Goal: Check status: Check status

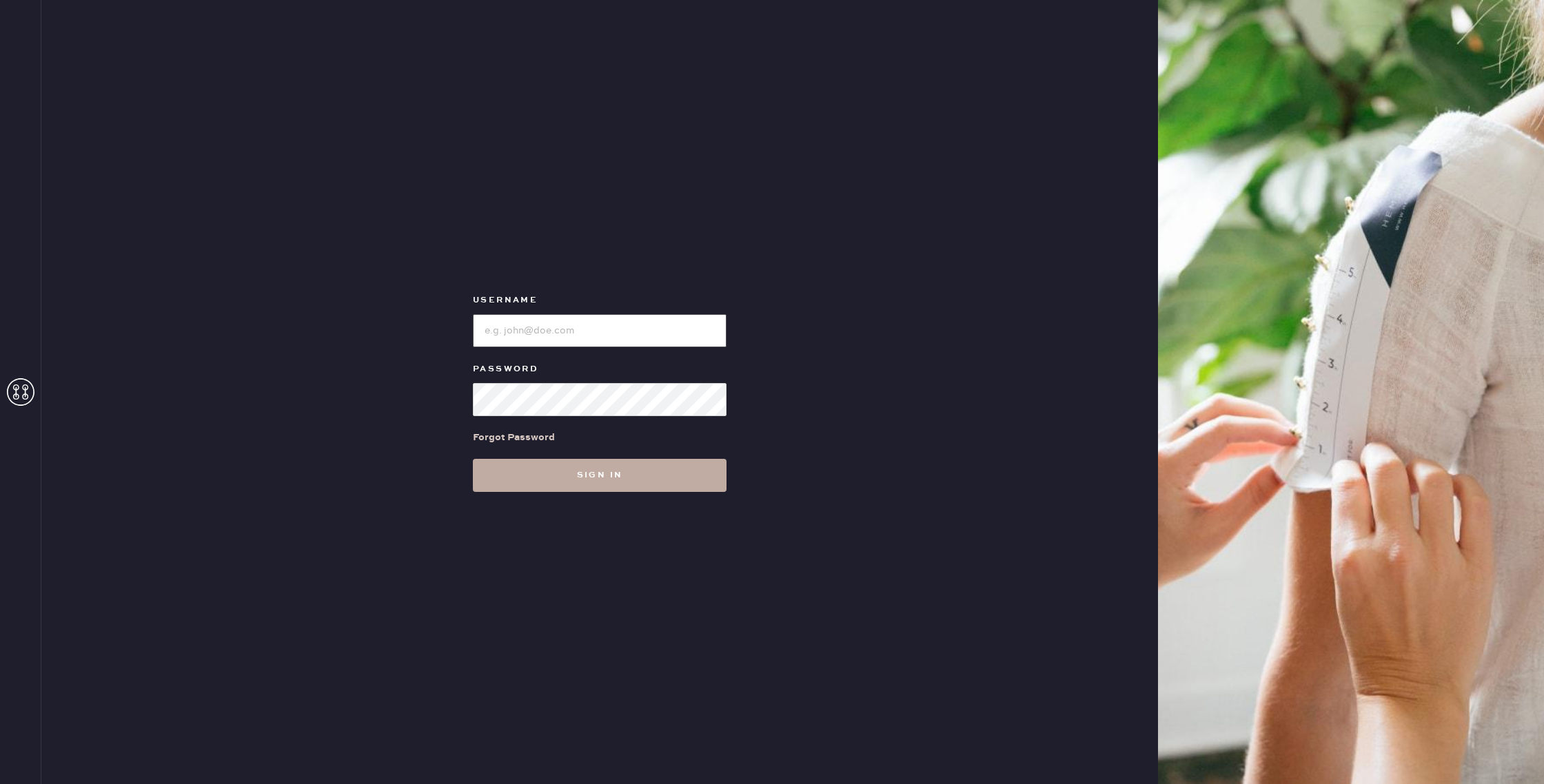
type input "reformationhamptons"
click at [650, 490] on button "Sign in" at bounding box center [600, 475] width 254 height 33
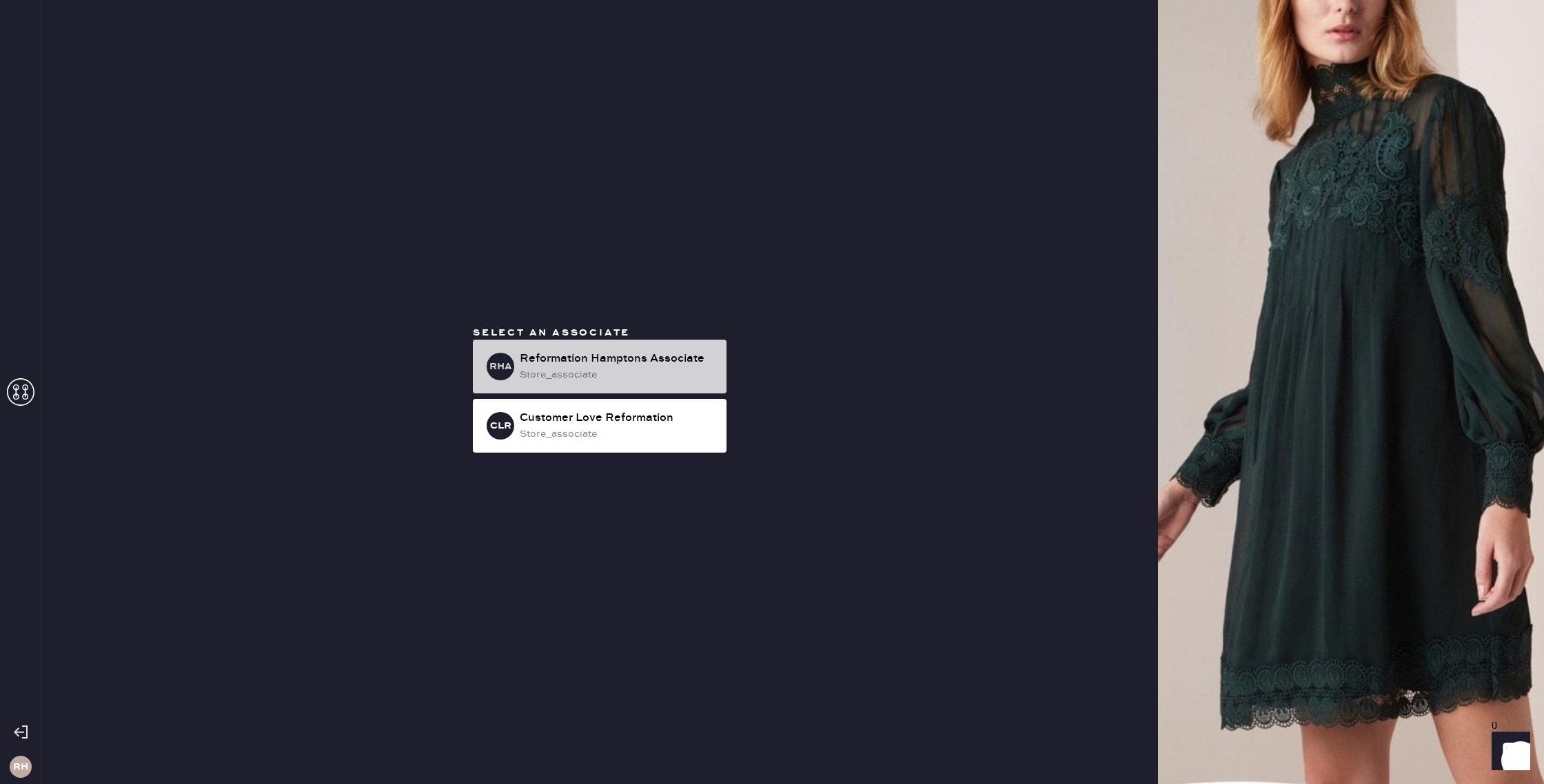
click at [651, 374] on div "store_associate" at bounding box center [617, 374] width 196 height 15
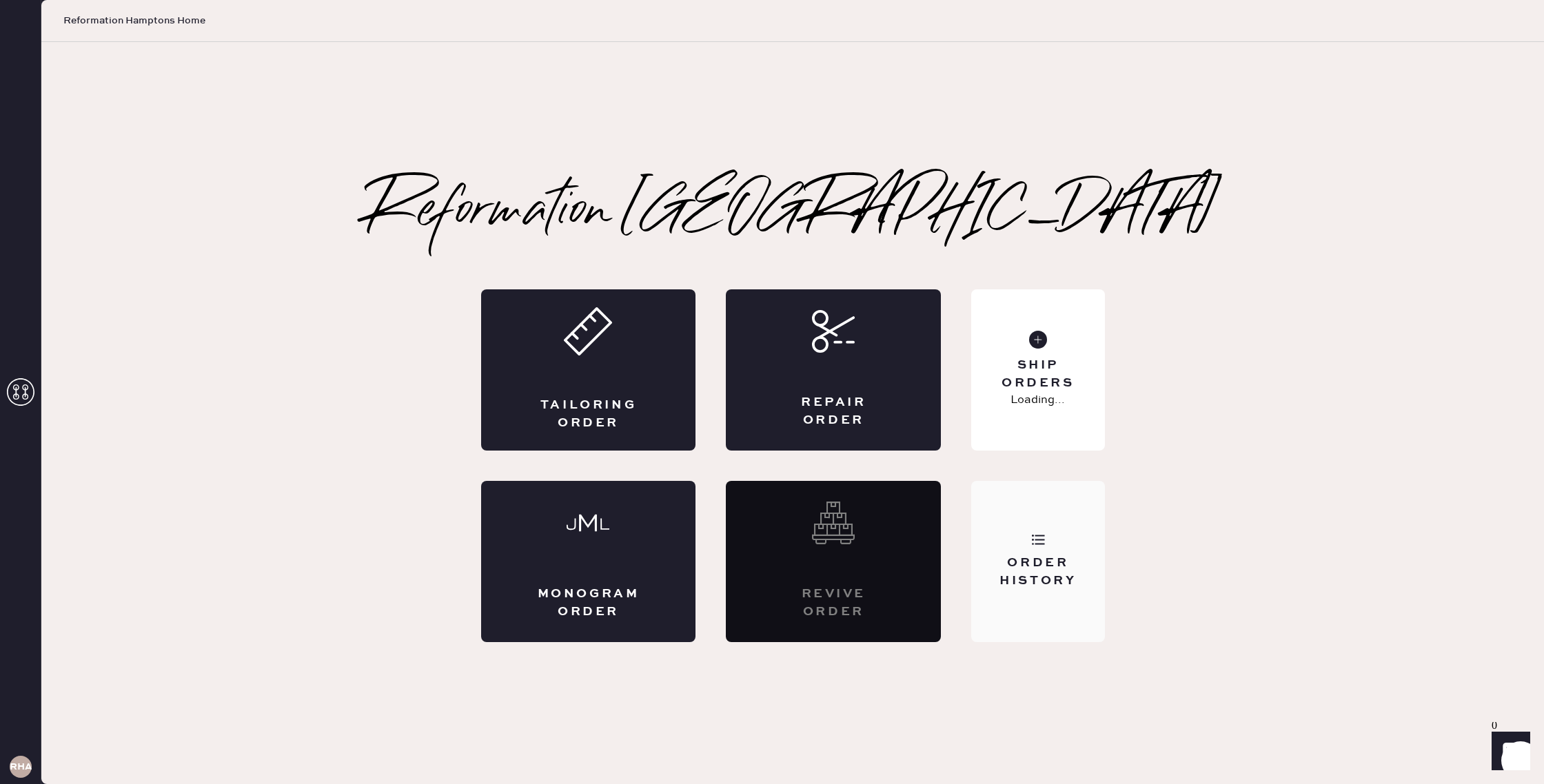
click at [1044, 559] on div "Order History" at bounding box center [1037, 571] width 111 height 35
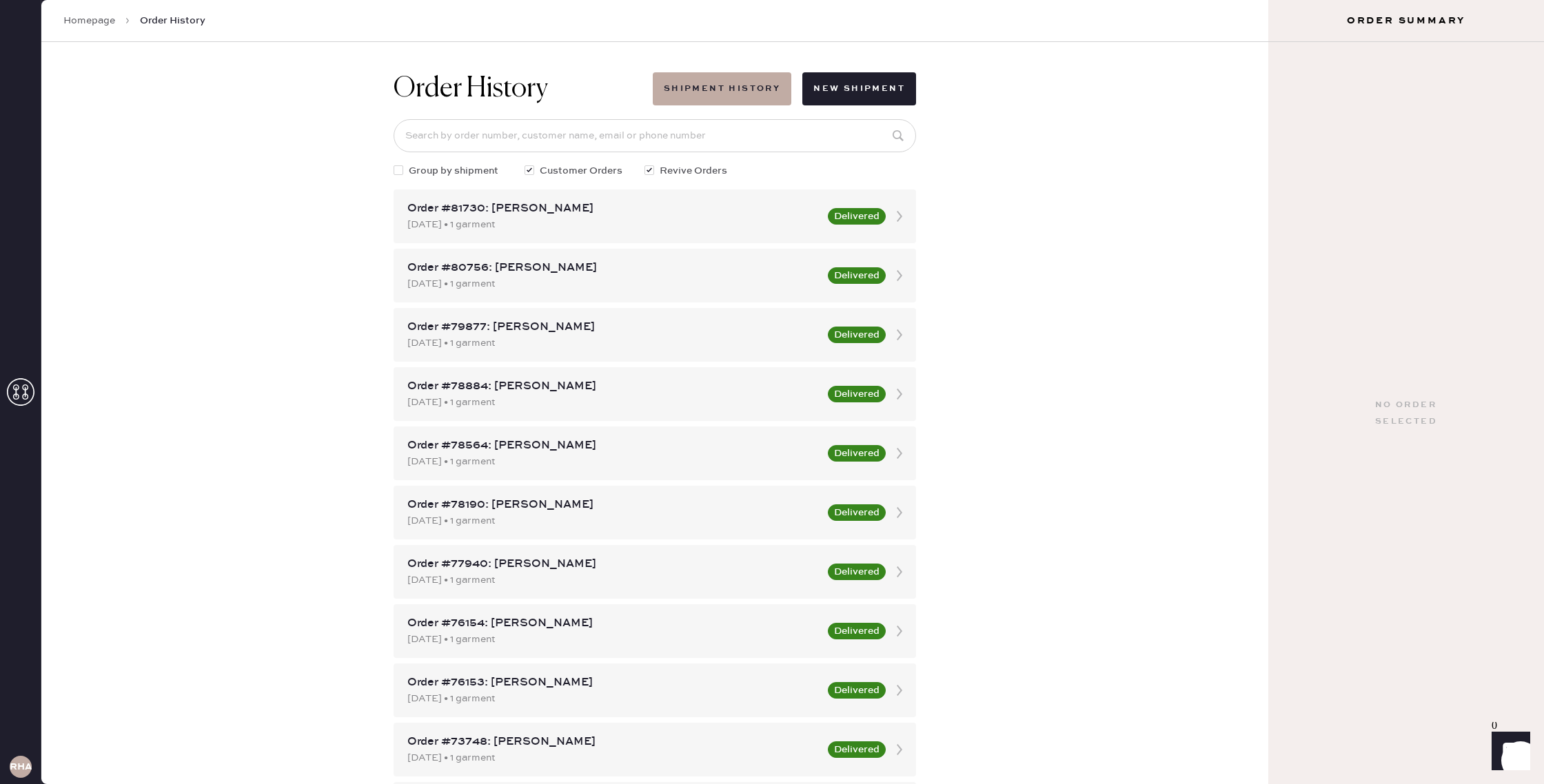
click at [641, 165] on div "Group by shipment Customer Orders Revive Orders" at bounding box center [655, 171] width 522 height 15
click at [636, 145] on input at bounding box center [655, 135] width 522 height 33
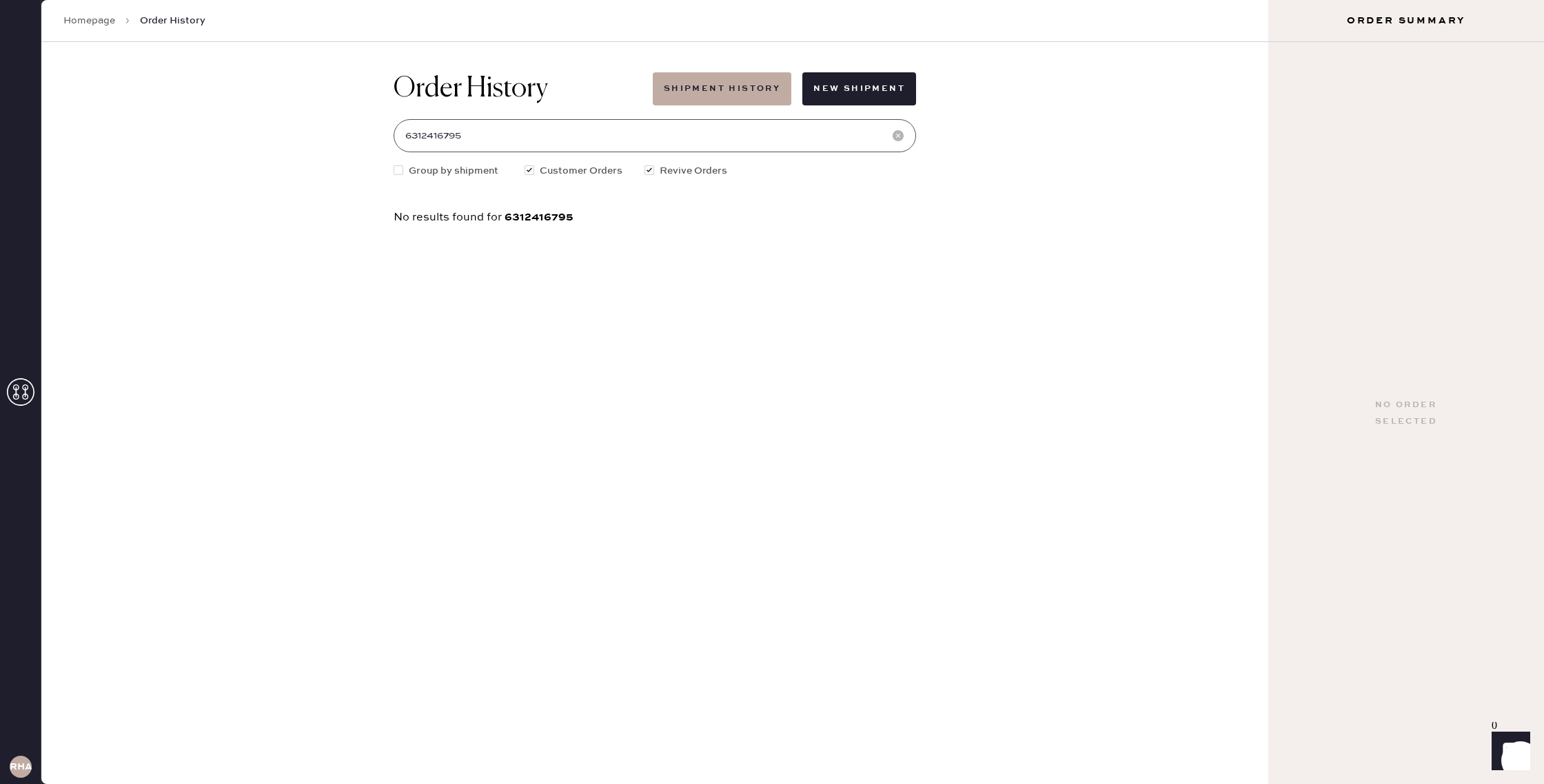
drag, startPoint x: 534, startPoint y: 138, endPoint x: 355, endPoint y: 133, distance: 179.1
click at [355, 133] on div "Order History Shipment History New Shipment 6312416795 Group by shipment Custom…" at bounding box center [655, 413] width 1227 height 742
type input "6312416795"
click at [717, 73] on button "Shipment History" at bounding box center [722, 88] width 138 height 33
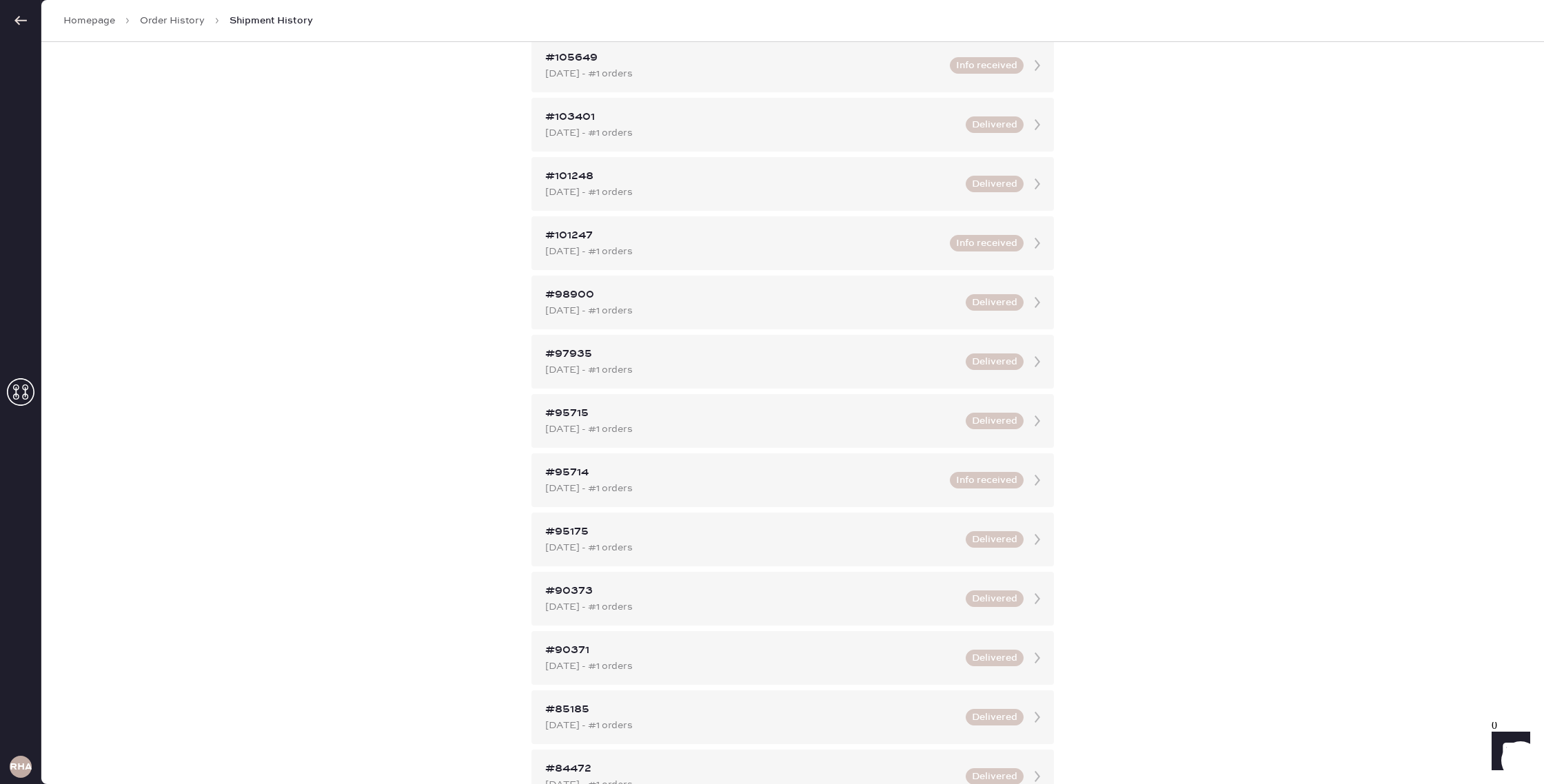
scroll to position [134, 0]
click at [165, 18] on link "Order History" at bounding box center [172, 21] width 65 height 14
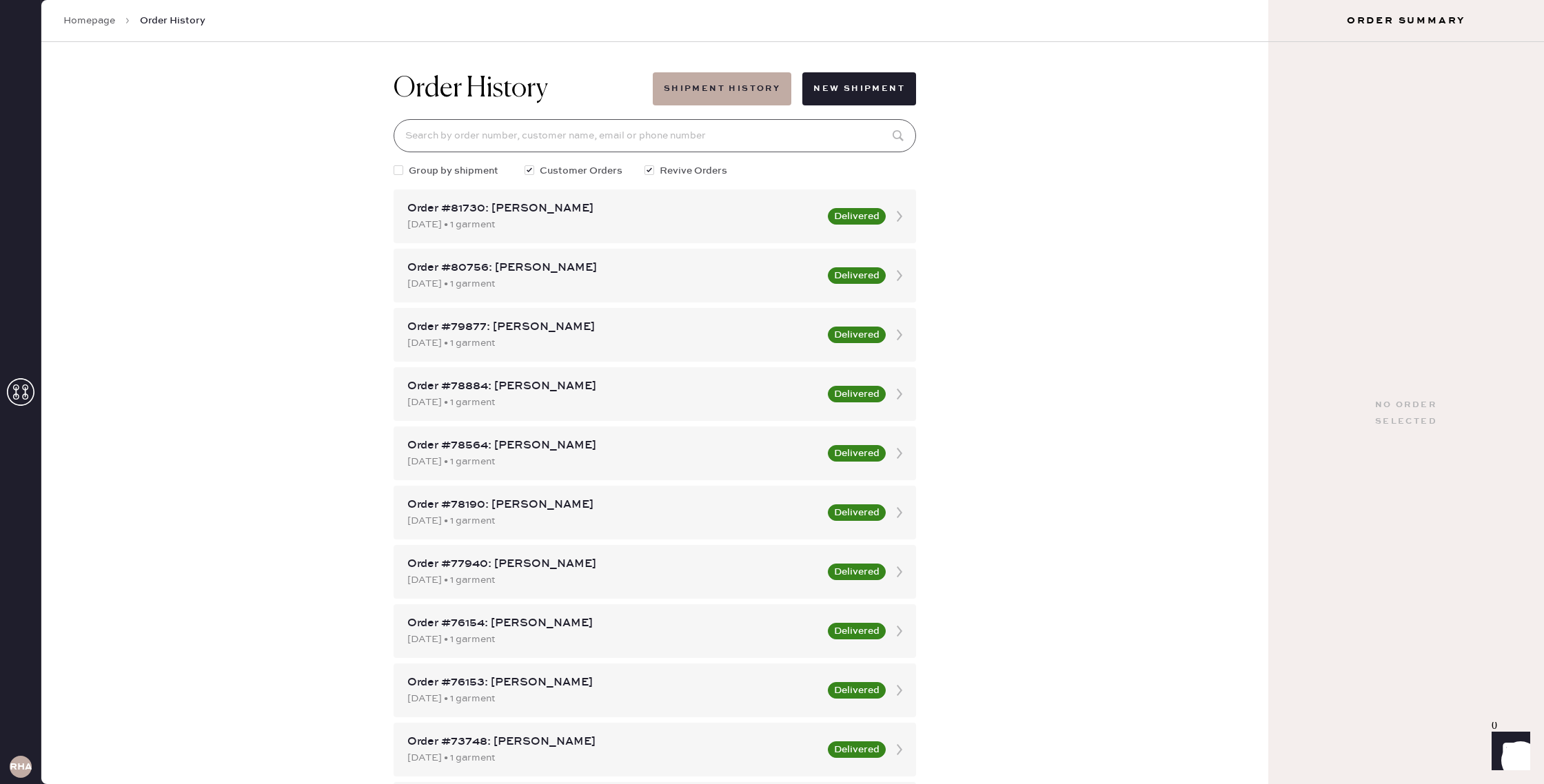
click at [505, 128] on input at bounding box center [655, 135] width 522 height 33
paste input "6312416795"
type input "6312416795"
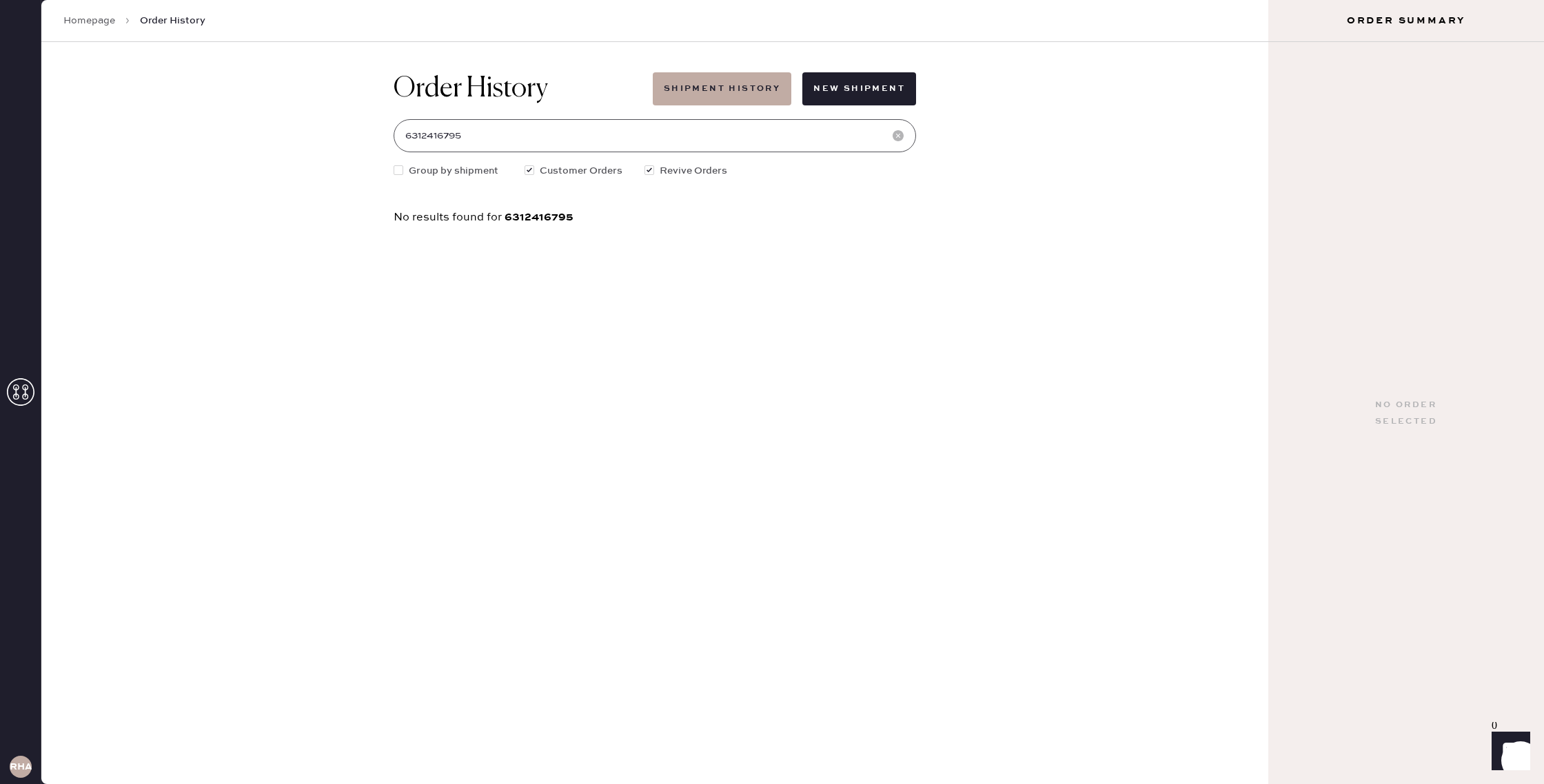
drag, startPoint x: 515, startPoint y: 126, endPoint x: 522, endPoint y: 133, distance: 9.9
click at [519, 133] on input "6312416795" at bounding box center [655, 135] width 522 height 33
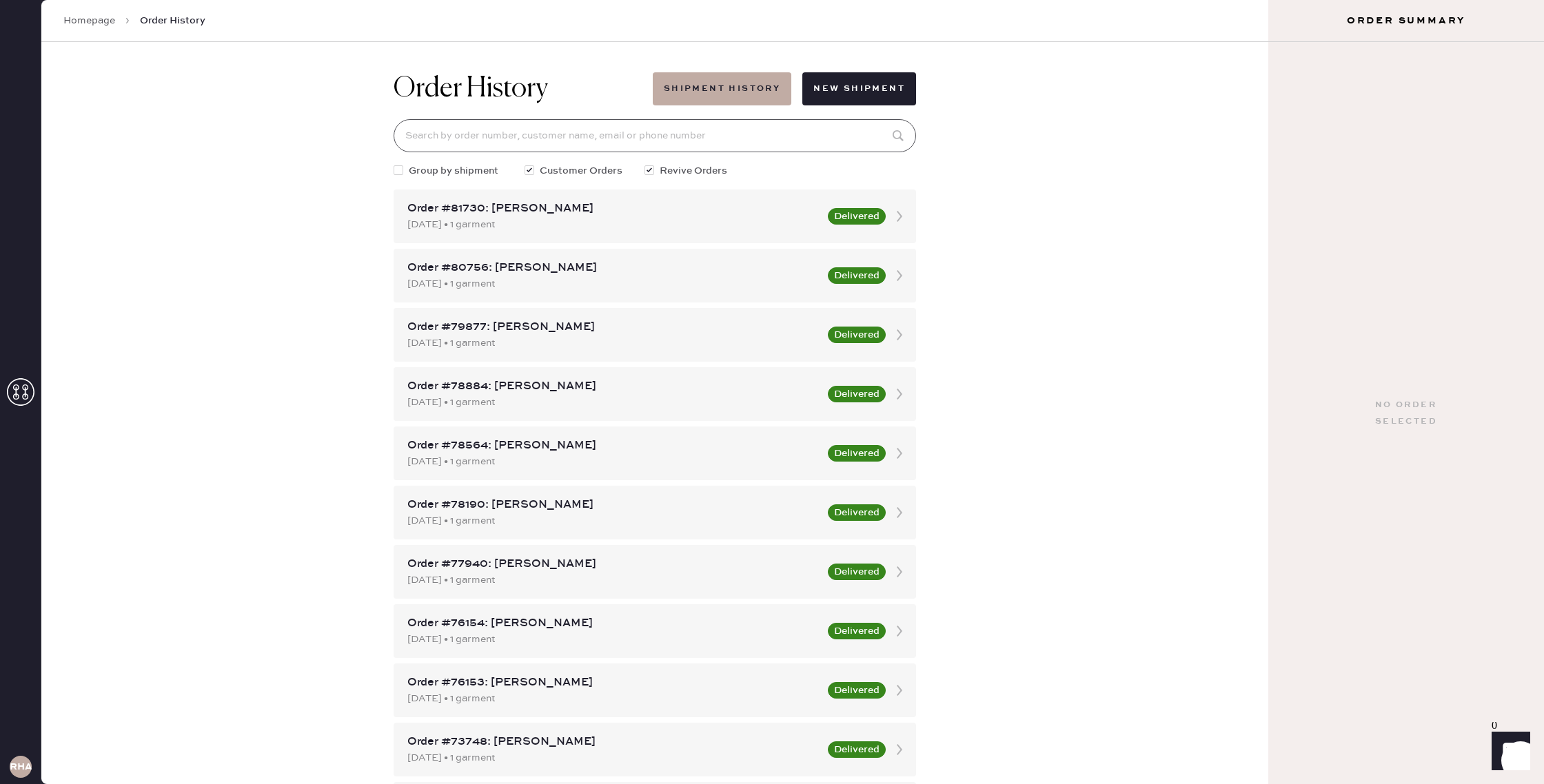
paste input "[PERSON_NAME]"
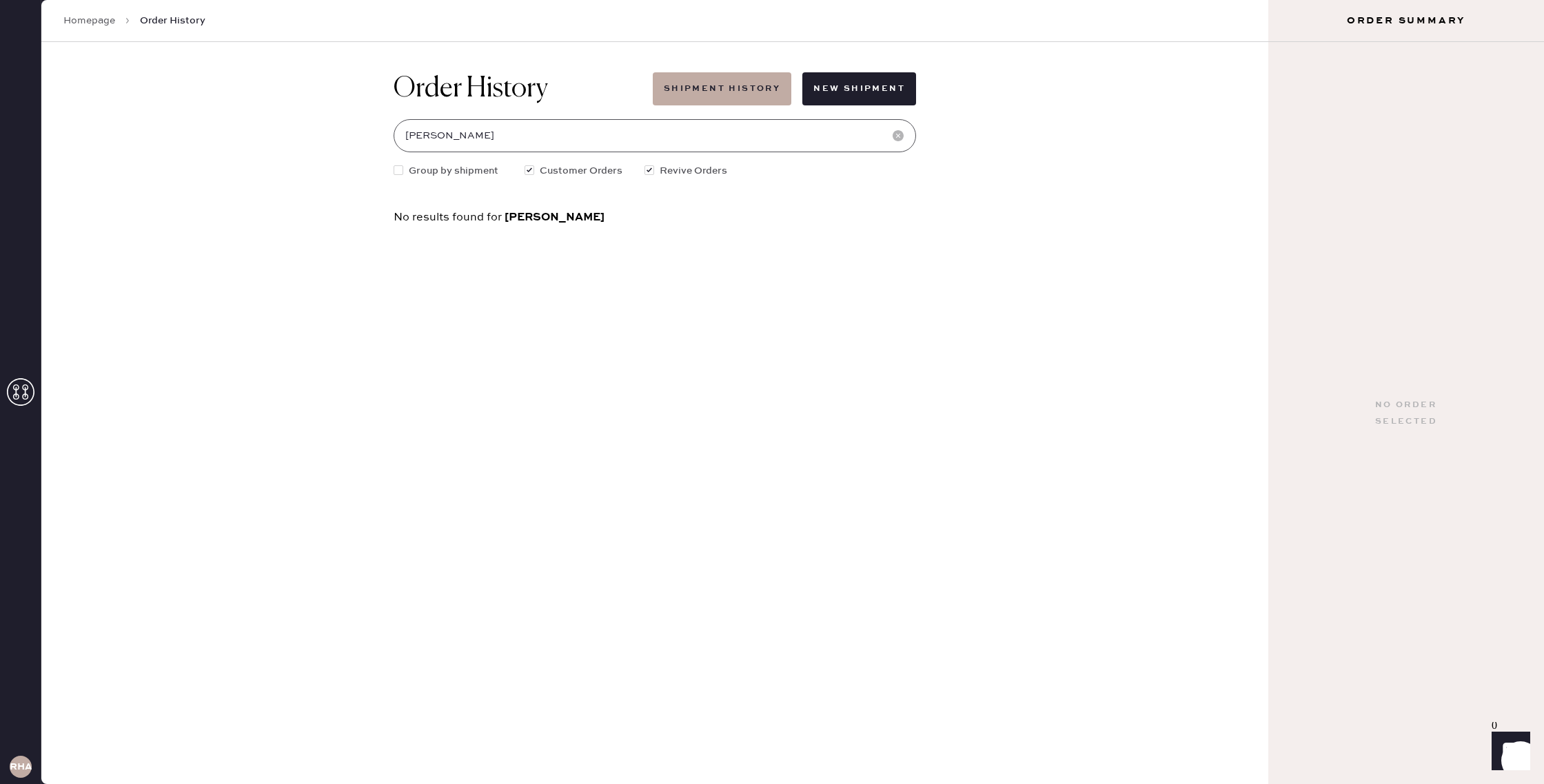
type input "[PERSON_NAME]"
drag, startPoint x: 512, startPoint y: 160, endPoint x: 448, endPoint y: 139, distance: 67.4
click at [448, 139] on div "Order History Shipment History New Shipment [PERSON_NAME] Group by shipment Cus…" at bounding box center [655, 148] width 544 height 212
drag, startPoint x: 435, startPoint y: 138, endPoint x: 393, endPoint y: 137, distance: 42.0
click at [394, 137] on input "[PERSON_NAME]" at bounding box center [655, 135] width 522 height 33
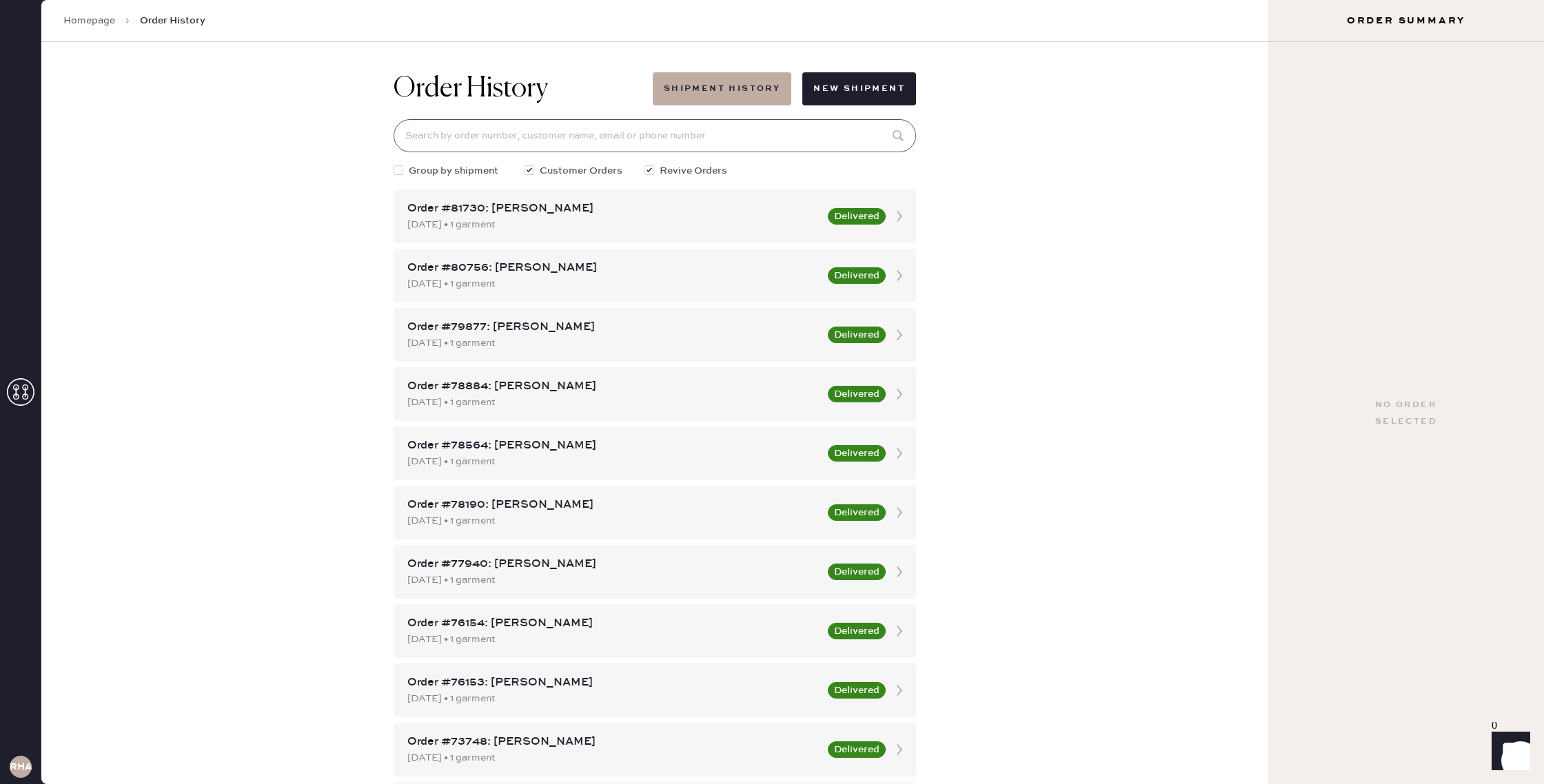
paste input "jenniepeteks"
type input "jenniepeteks"
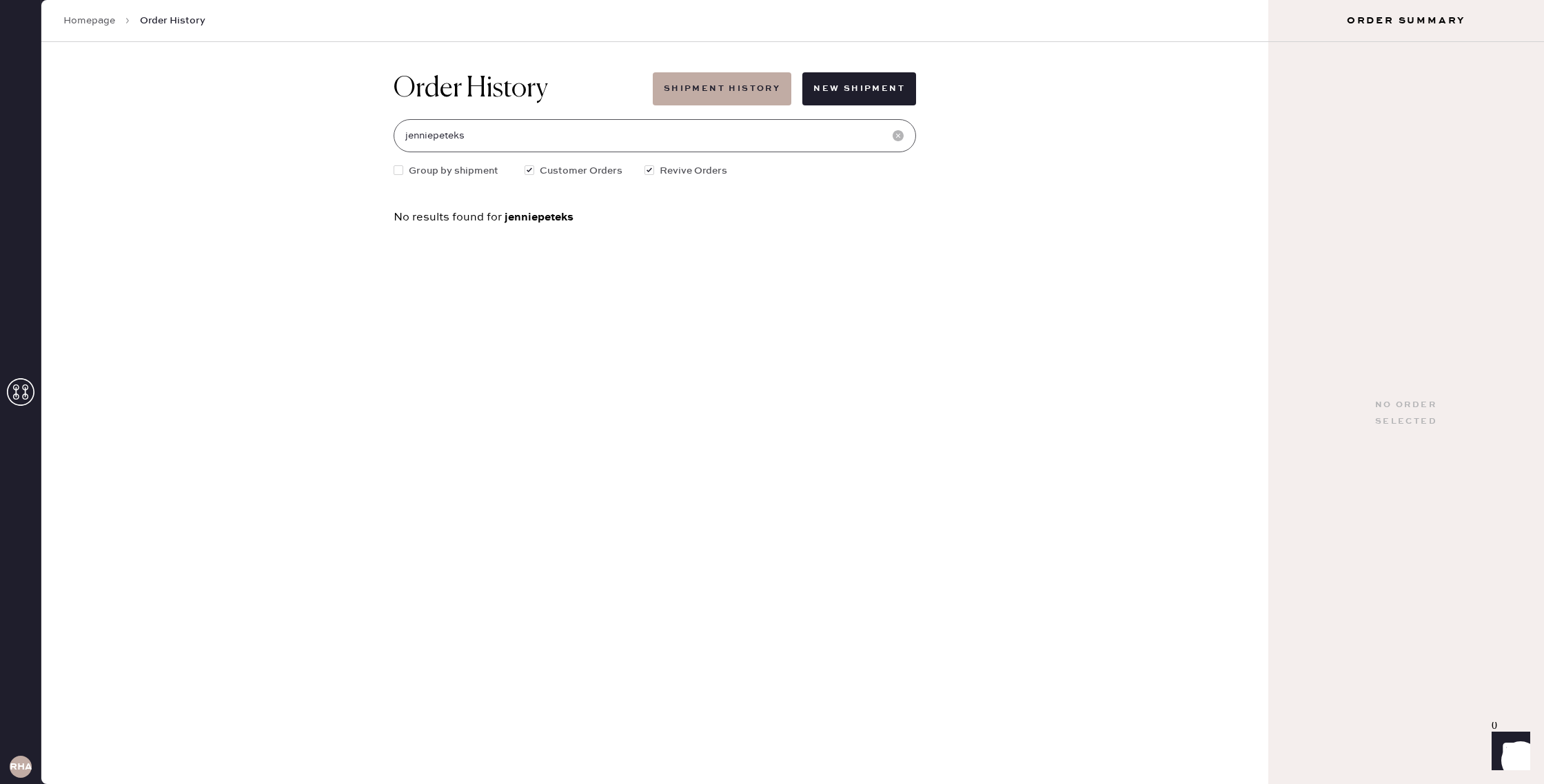
drag, startPoint x: 500, startPoint y: 135, endPoint x: 374, endPoint y: 131, distance: 126.1
click at [374, 131] on div "Order History Shipment History New Shipment jenniepeteks Group by shipment Cust…" at bounding box center [655, 413] width 1227 height 742
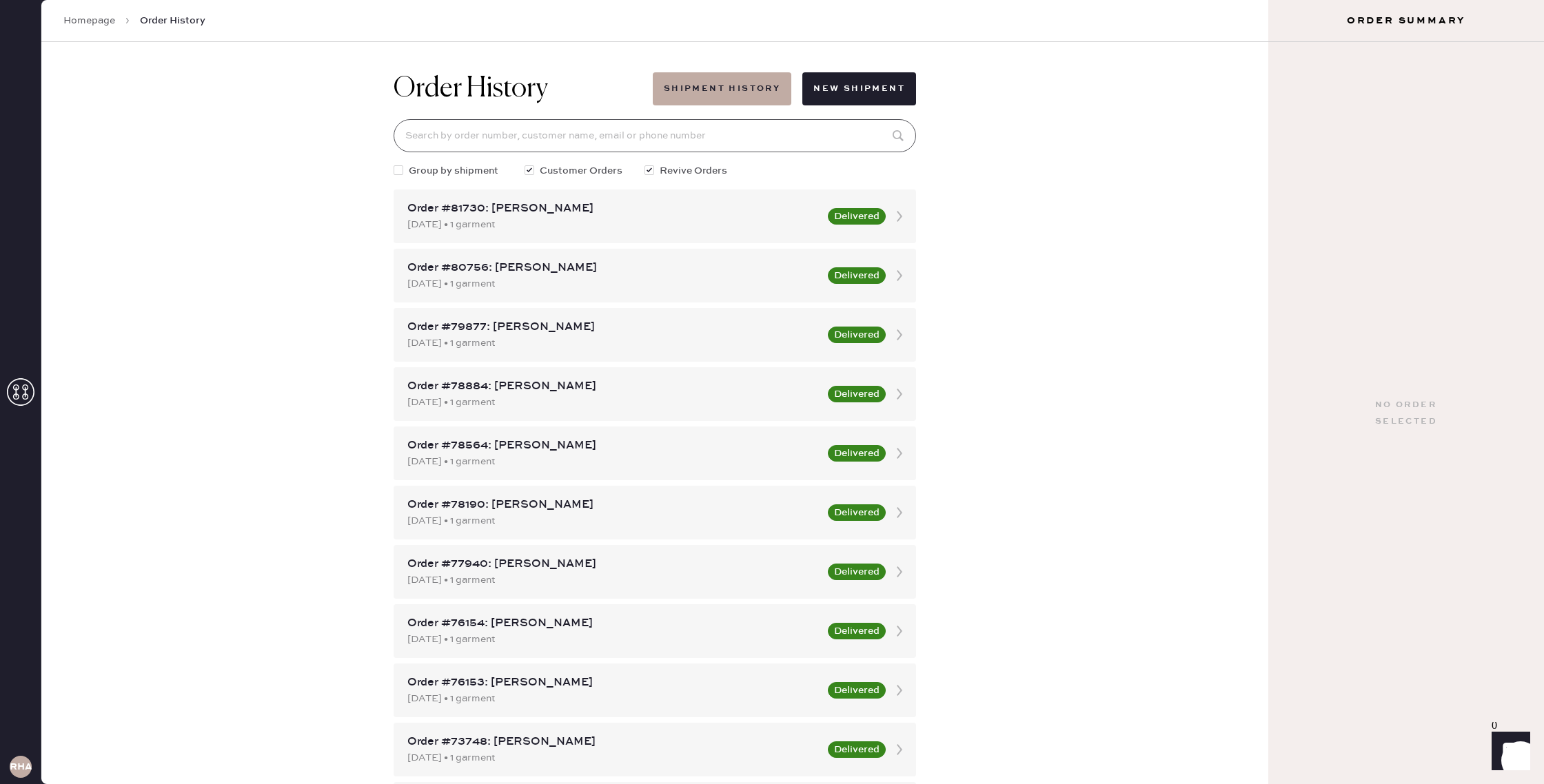
click at [519, 137] on input at bounding box center [655, 135] width 522 height 33
paste input "jenniepeteks"
type input "jenniepeteks"
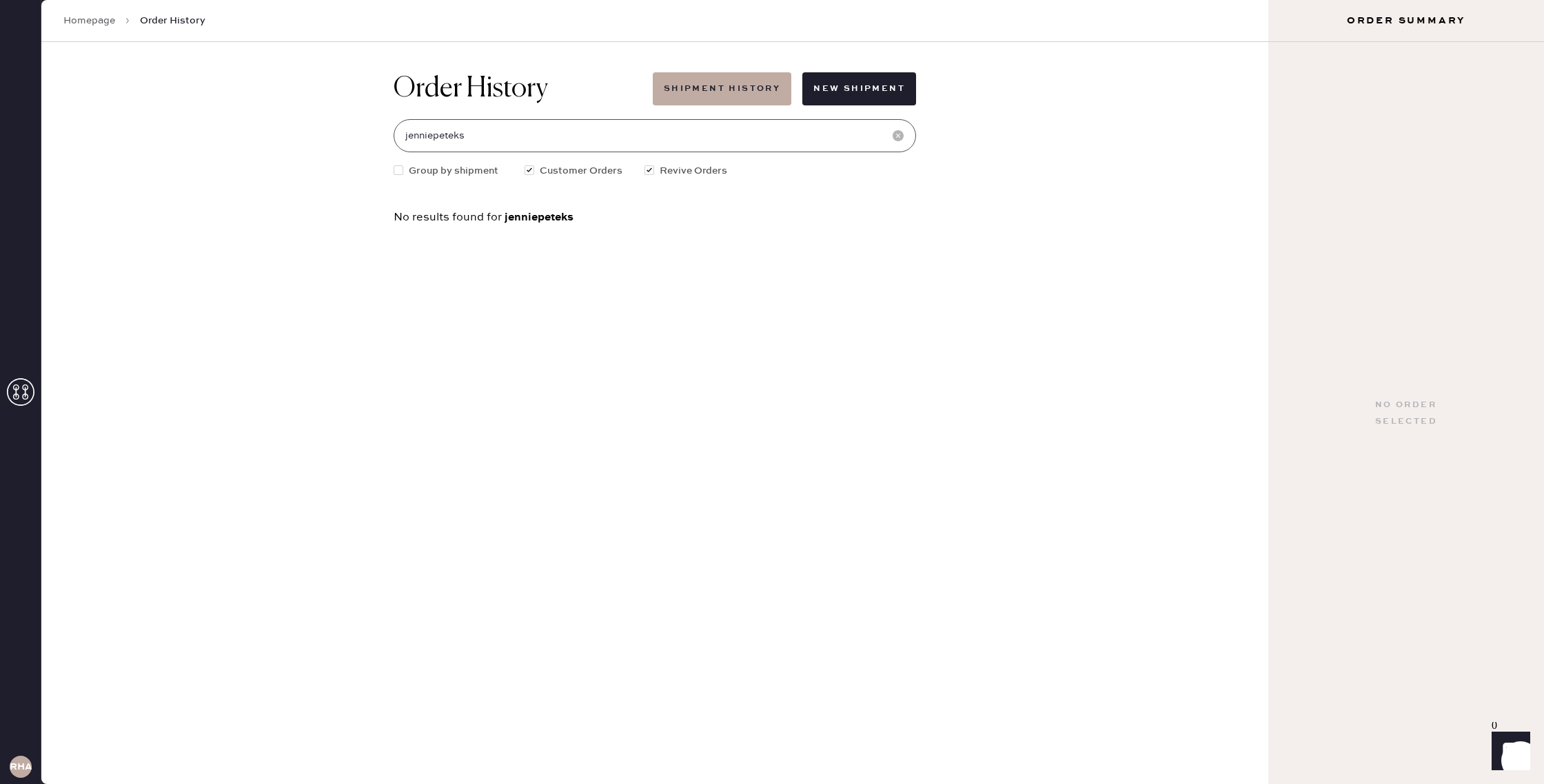
drag, startPoint x: 487, startPoint y: 140, endPoint x: 373, endPoint y: 129, distance: 114.5
click at [373, 129] on div "Order History Shipment History New Shipment jenniepeteks Group by shipment Cust…" at bounding box center [655, 413] width 1227 height 742
